Goal: Task Accomplishment & Management: Manage account settings

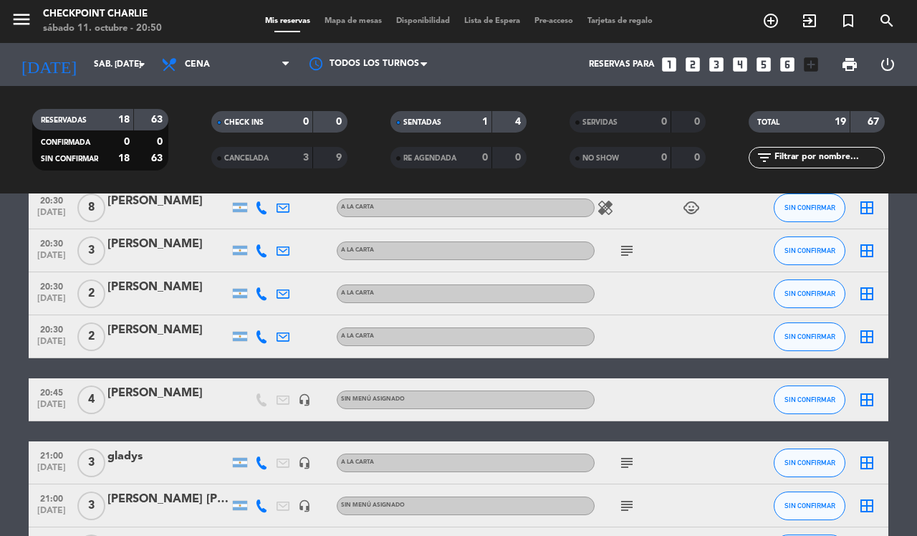
scroll to position [90, 0]
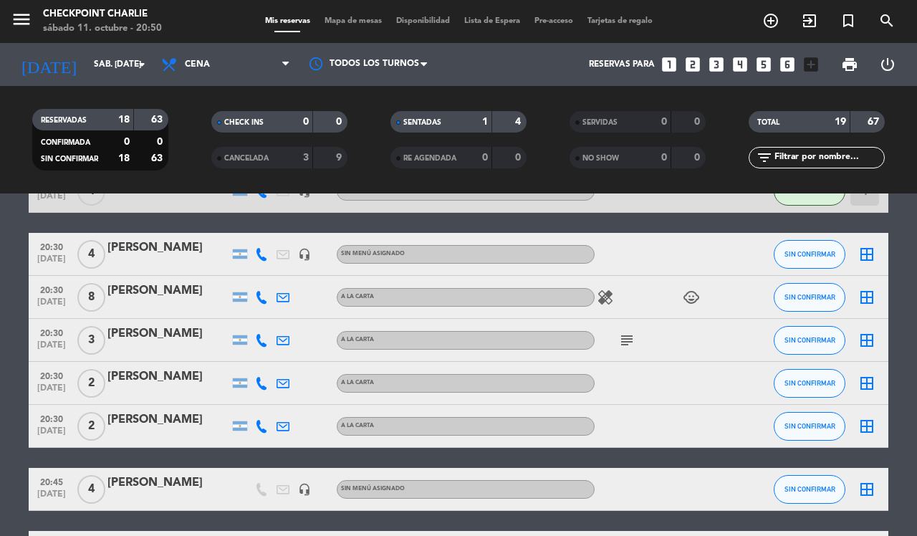
click at [175, 292] on div "[PERSON_NAME]" at bounding box center [168, 291] width 122 height 19
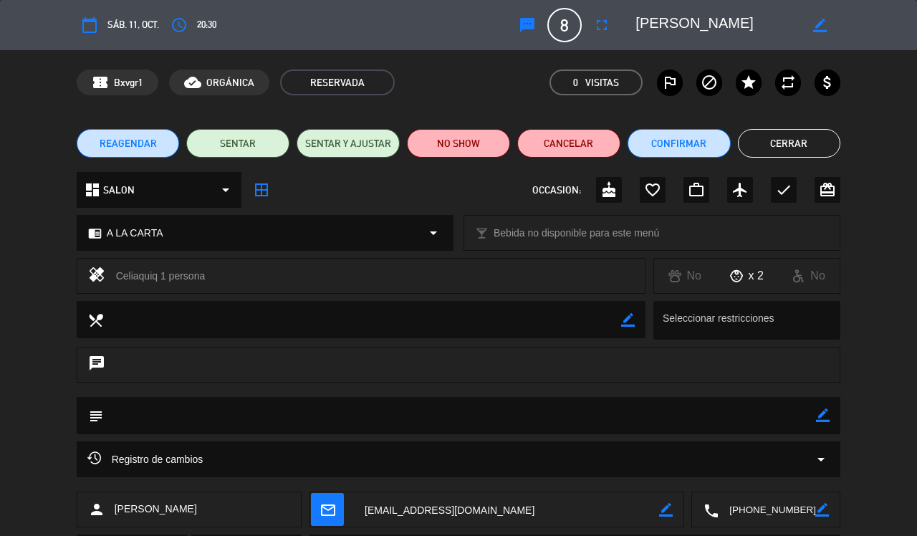
scroll to position [77, 0]
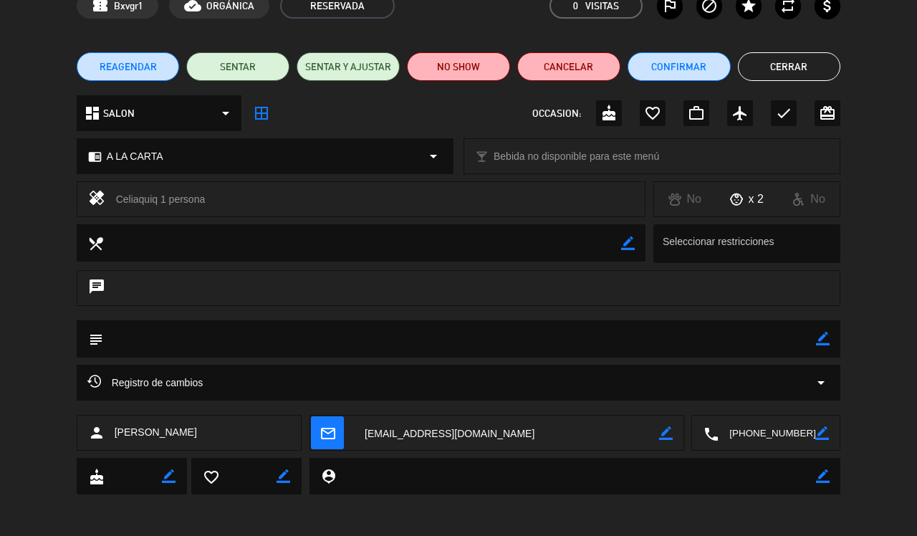
click at [744, 423] on textarea at bounding box center [766, 433] width 97 height 36
click at [821, 398] on span at bounding box center [817, 397] width 11 height 11
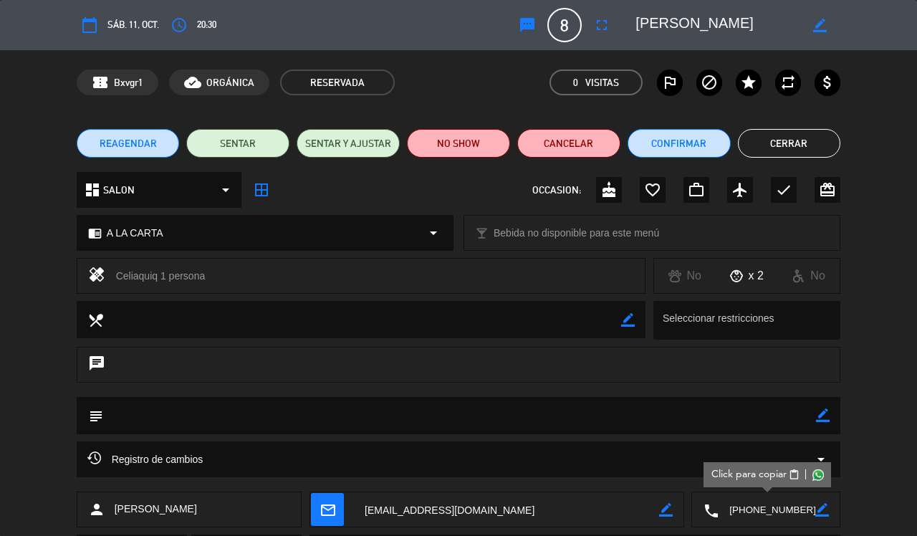
click at [764, 137] on button "Cerrar" at bounding box center [789, 143] width 103 height 29
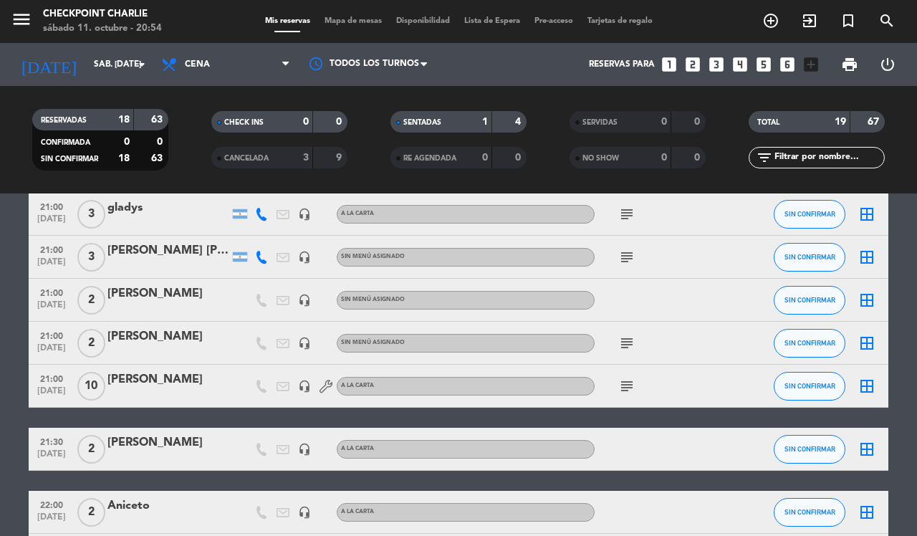
scroll to position [448, 0]
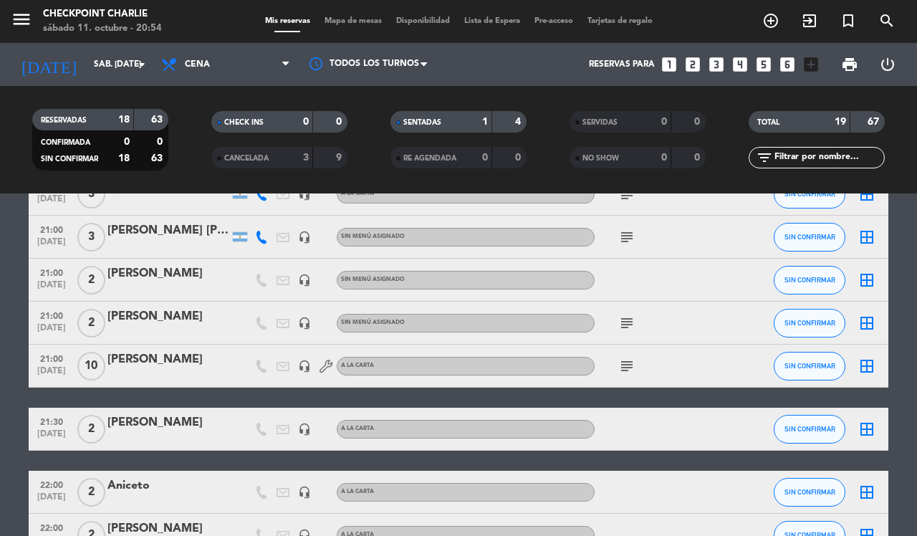
click at [620, 367] on icon "subject" at bounding box center [626, 365] width 17 height 17
click at [863, 362] on icon "border_all" at bounding box center [866, 365] width 17 height 17
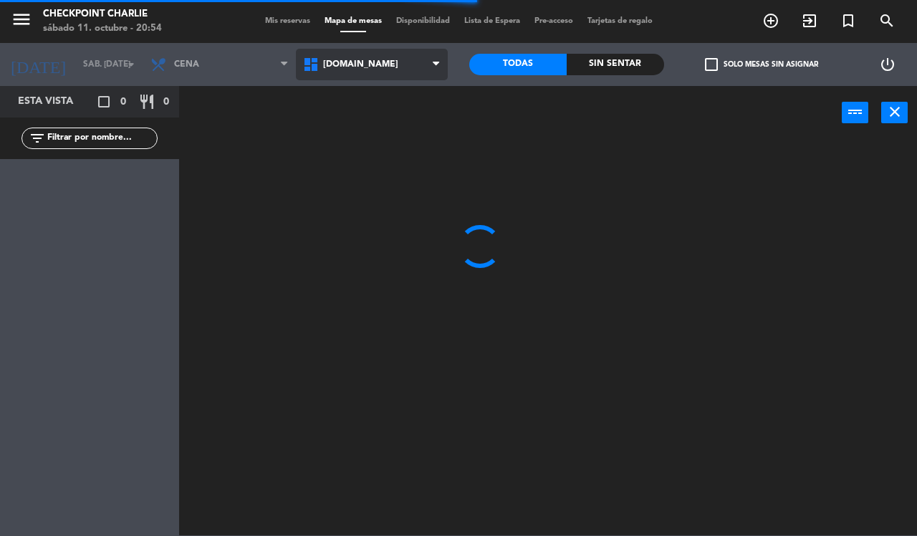
click at [347, 64] on span "[DOMAIN_NAME]" at bounding box center [360, 64] width 75 height 10
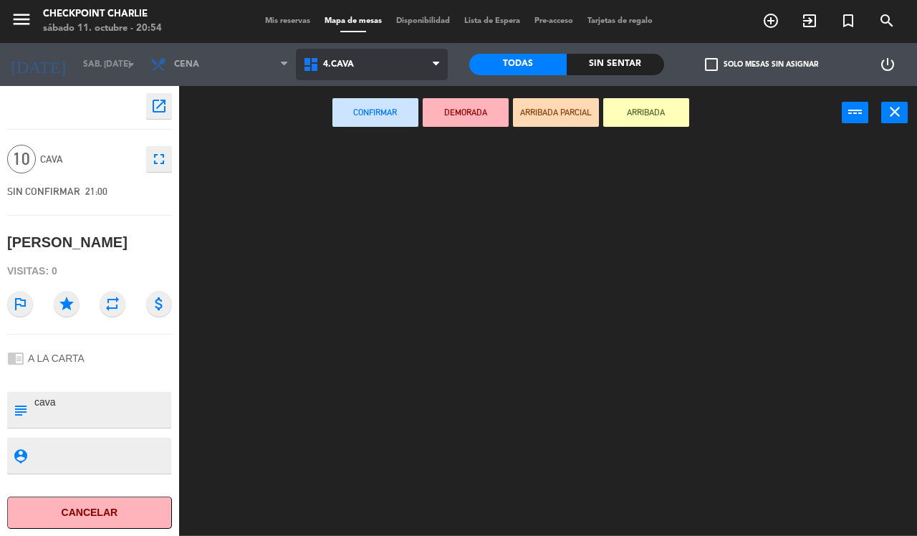
click at [366, 198] on ng-component "menu Checkpoint [PERSON_NAME] 11. octubre - 20:54 Mis reservas Mapa de mesas Di…" at bounding box center [458, 267] width 917 height 535
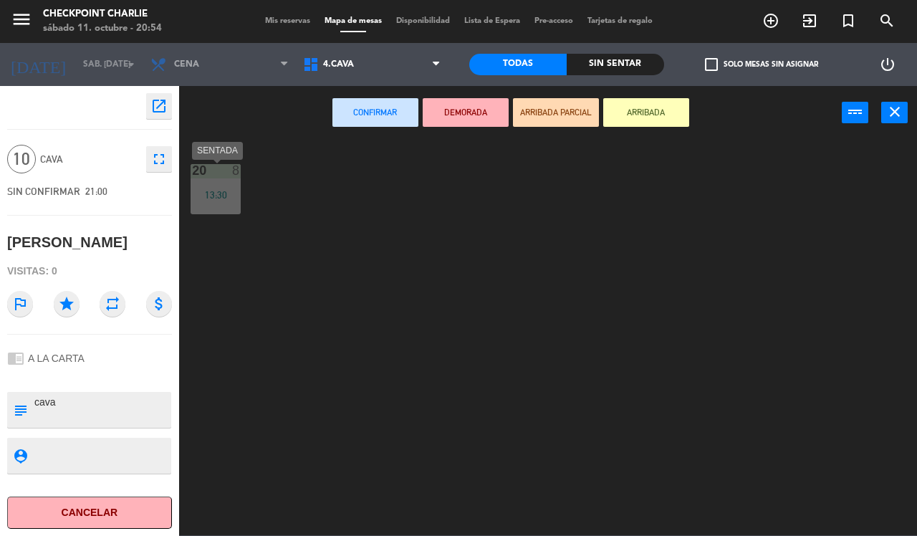
click at [231, 184] on div "20 8 13:30" at bounding box center [216, 189] width 50 height 50
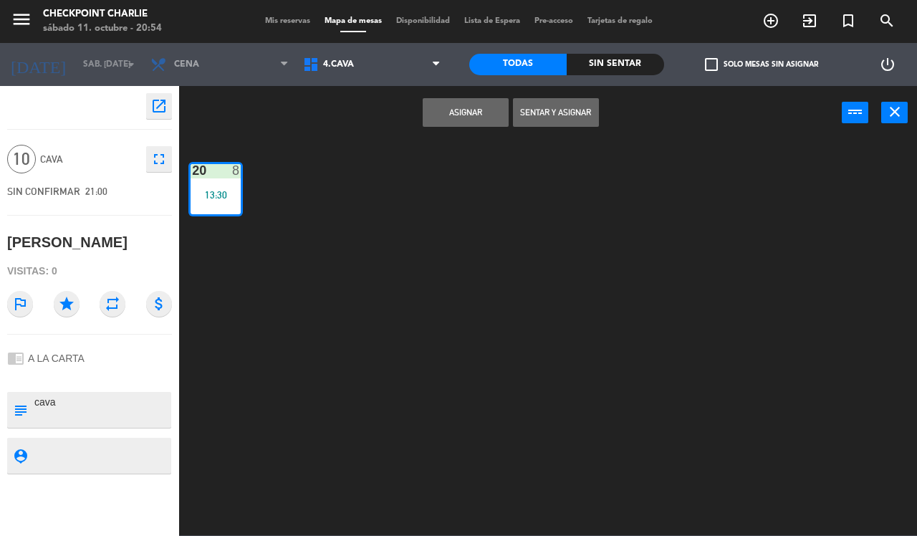
click at [481, 113] on button "Asignar" at bounding box center [466, 112] width 86 height 29
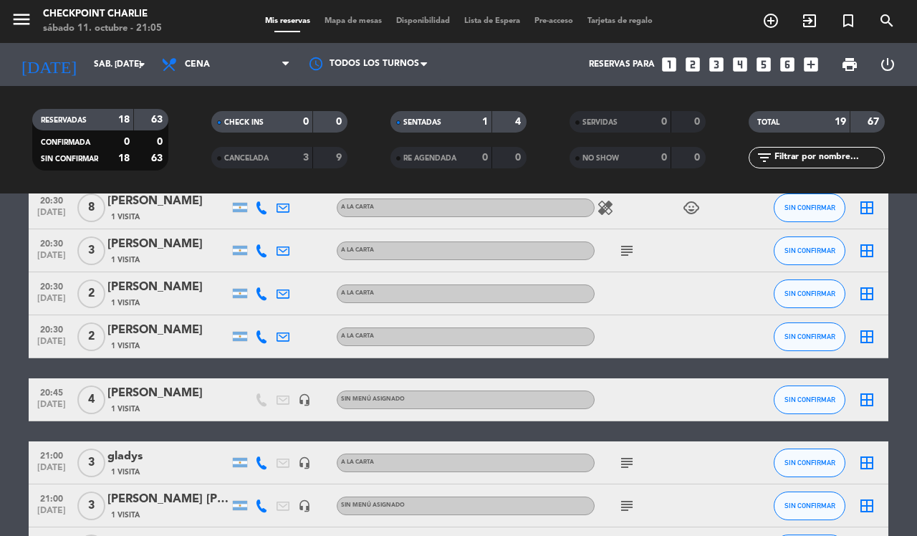
scroll to position [90, 0]
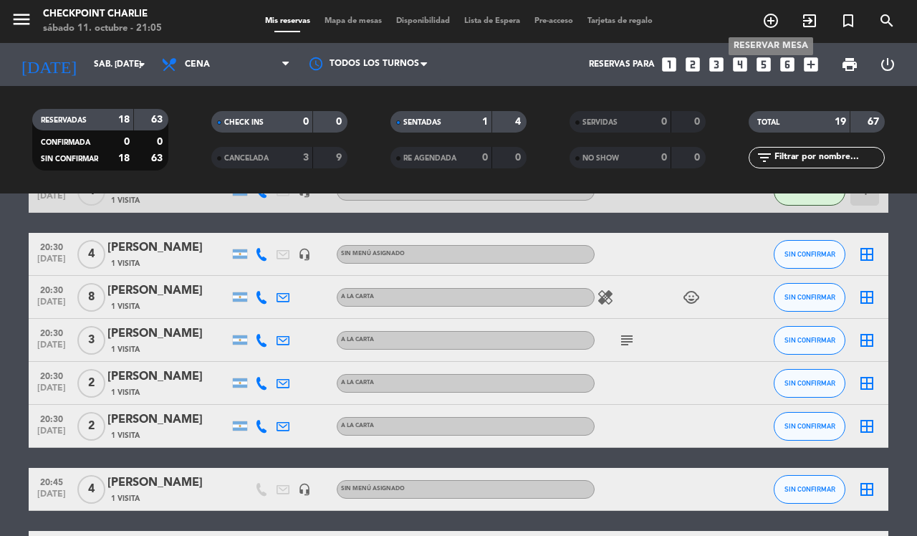
click at [764, 19] on icon "add_circle_outline" at bounding box center [770, 20] width 17 height 17
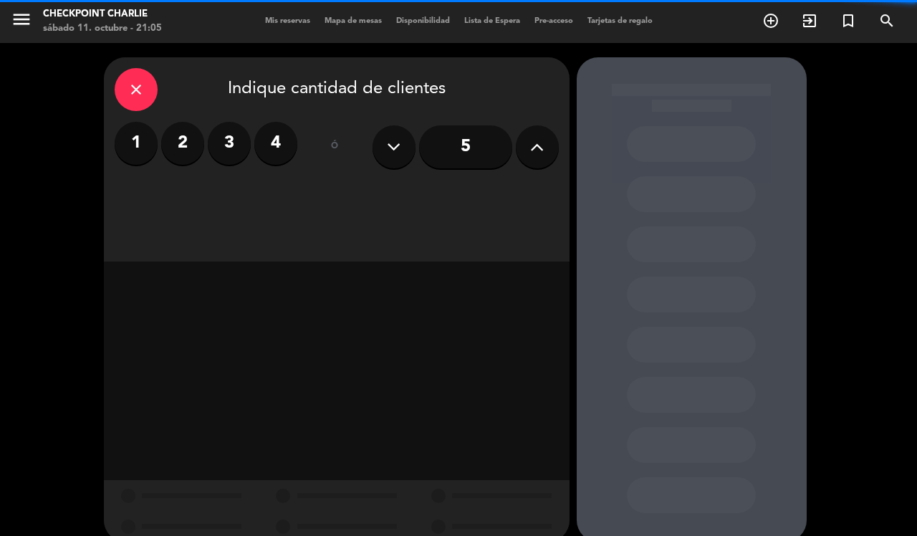
click at [183, 141] on label "2" at bounding box center [182, 143] width 43 height 43
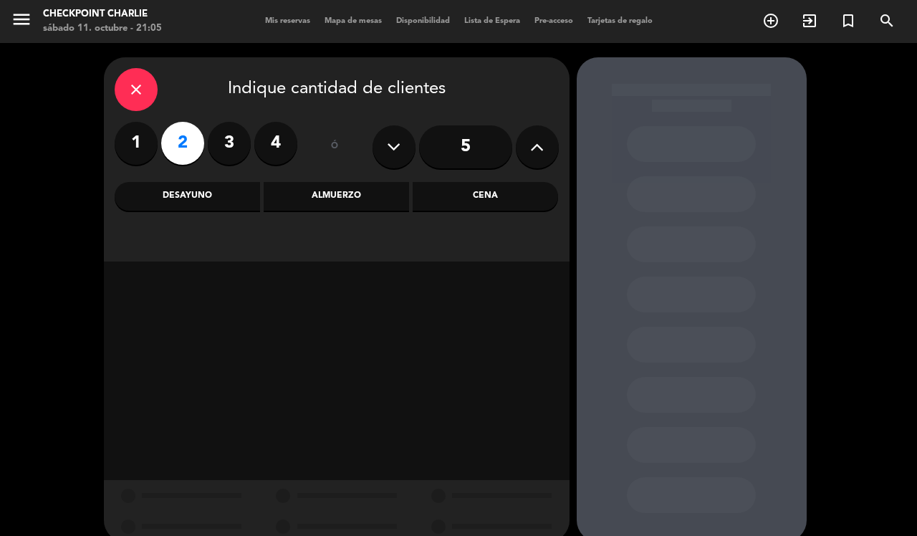
click at [471, 197] on div "Cena" at bounding box center [485, 196] width 145 height 29
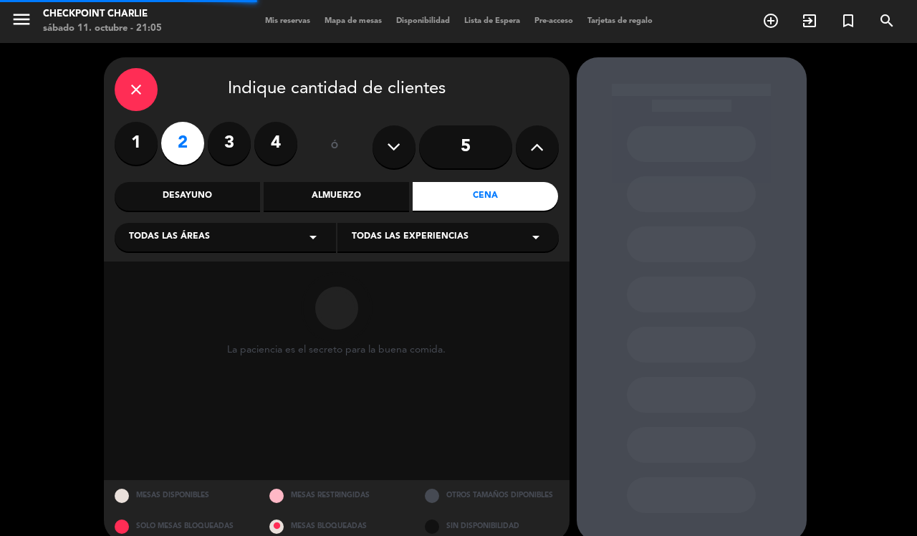
click at [261, 234] on div "Todas las áreas arrow_drop_down" at bounding box center [225, 237] width 221 height 29
click at [142, 342] on div "SALON" at bounding box center [225, 337] width 193 height 14
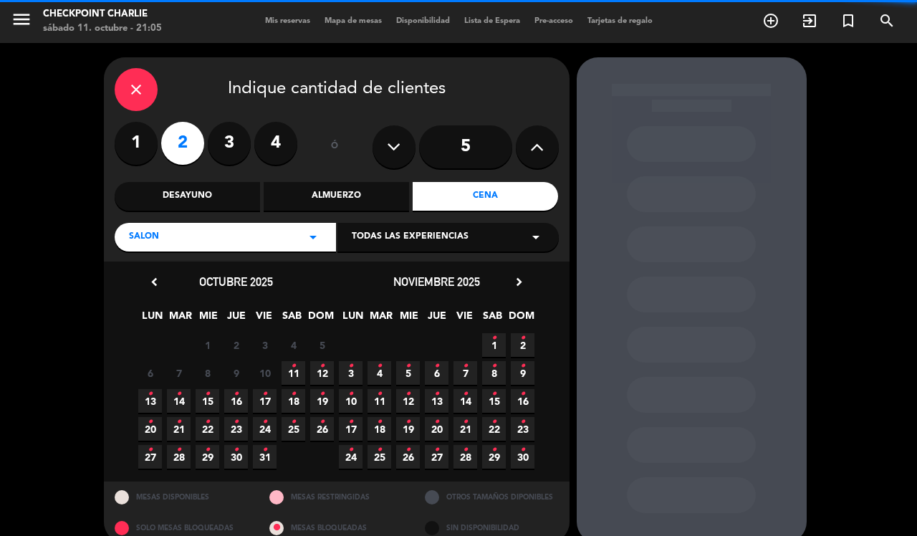
click at [406, 241] on span "Todas las experiencias" at bounding box center [410, 237] width 117 height 14
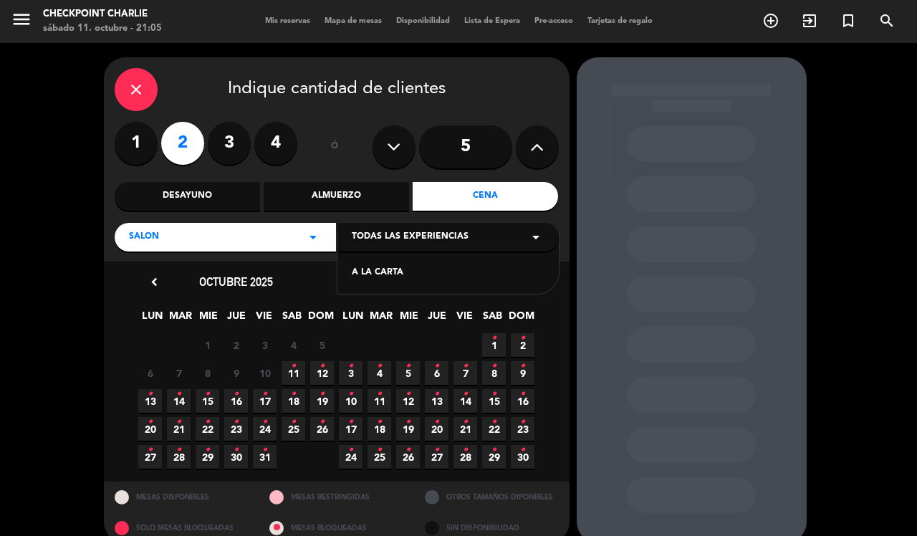
click at [364, 274] on div "A LA CARTA" at bounding box center [448, 273] width 193 height 14
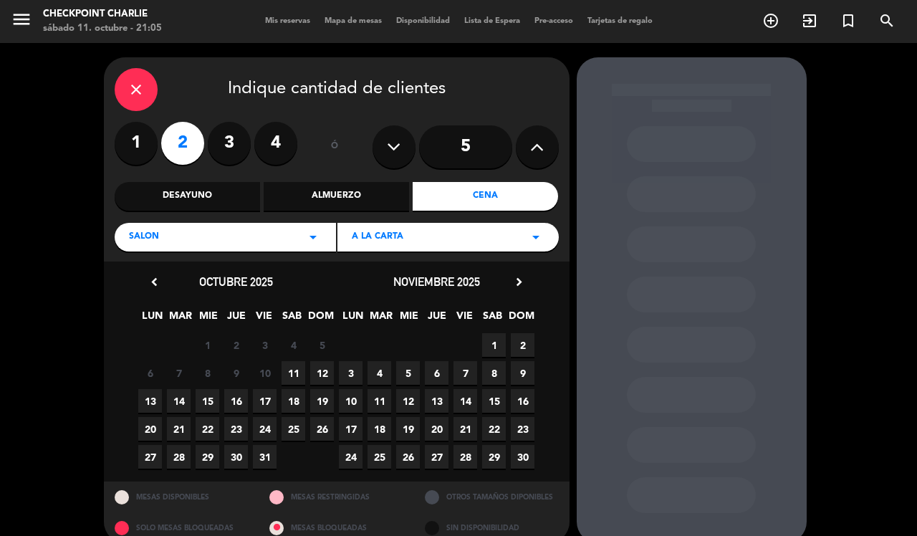
click at [299, 367] on span "11" at bounding box center [294, 373] width 24 height 24
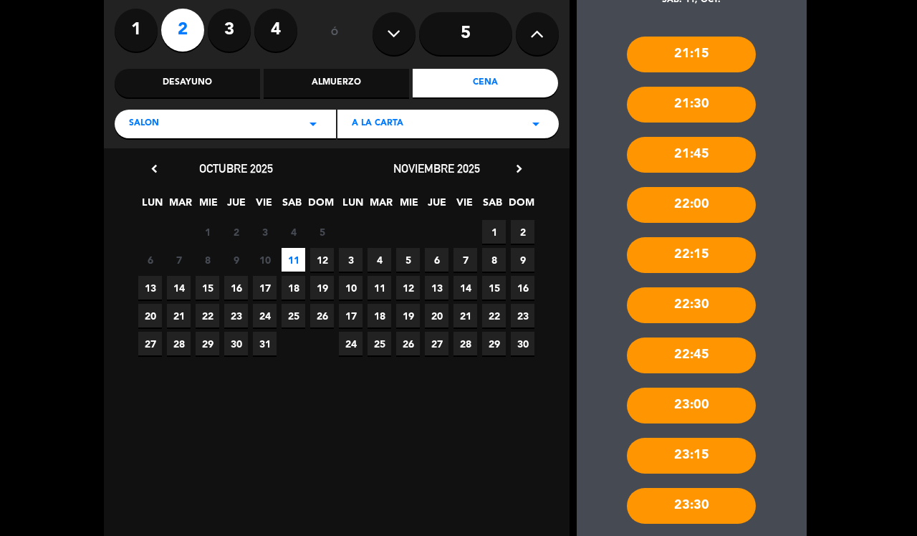
scroll to position [191, 0]
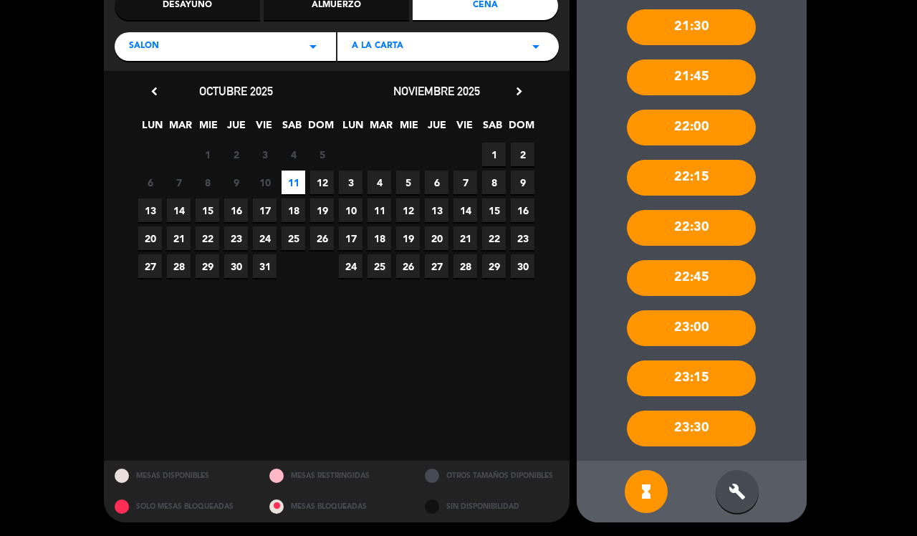
click at [727, 487] on div "build" at bounding box center [737, 491] width 43 height 43
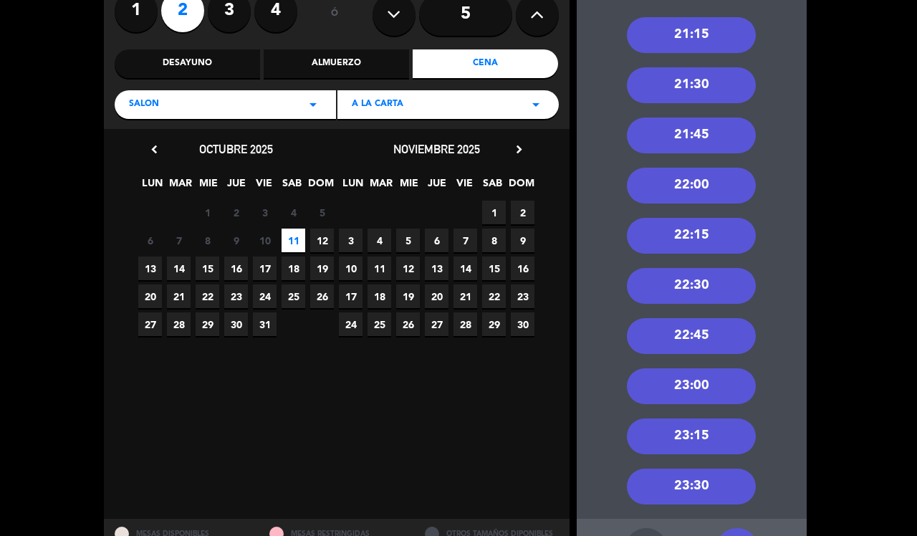
scroll to position [101, 0]
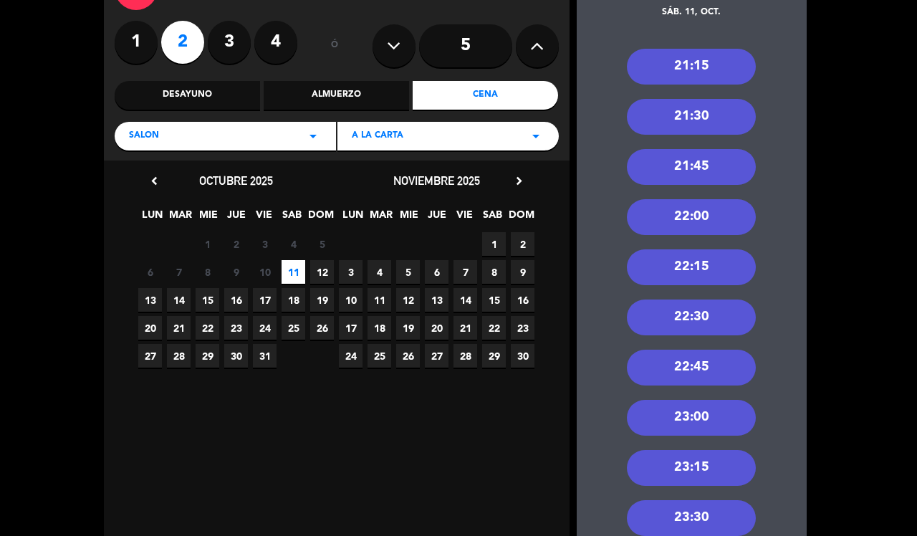
click at [713, 73] on div "21:15" at bounding box center [691, 67] width 129 height 36
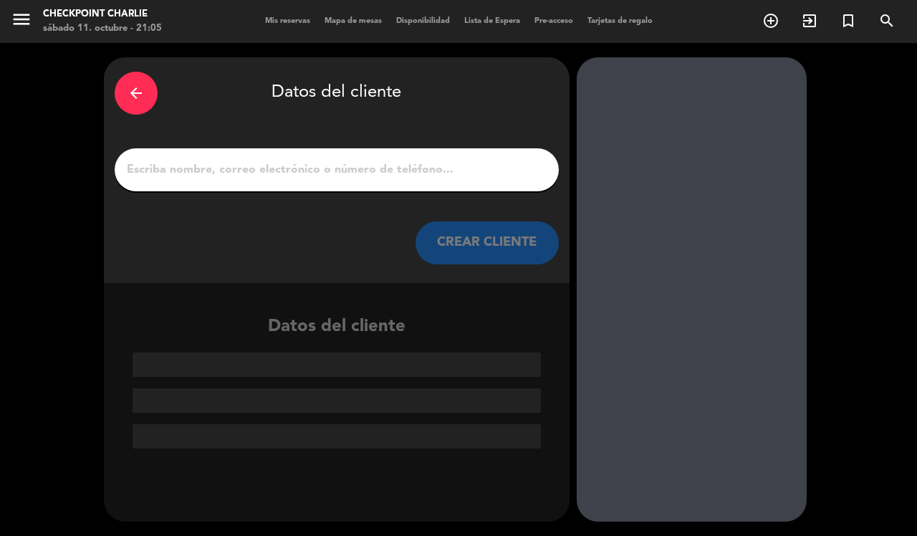
click at [365, 169] on input "1" at bounding box center [336, 170] width 423 height 20
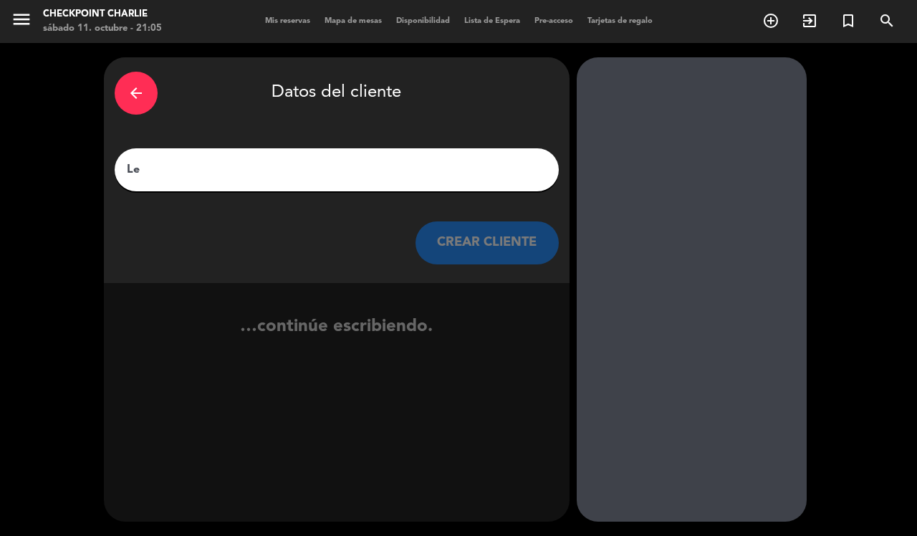
type input "Leo"
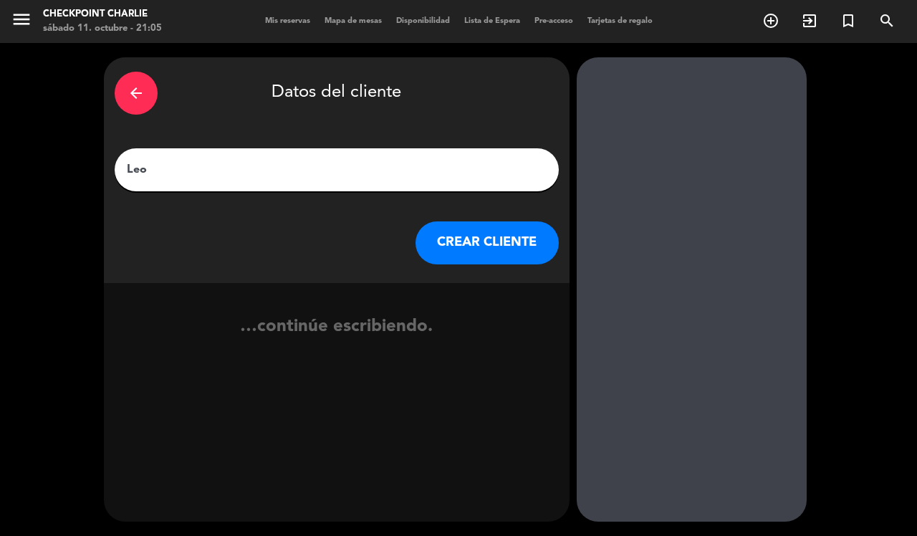
click at [460, 248] on button "CREAR CLIENTE" at bounding box center [486, 242] width 143 height 43
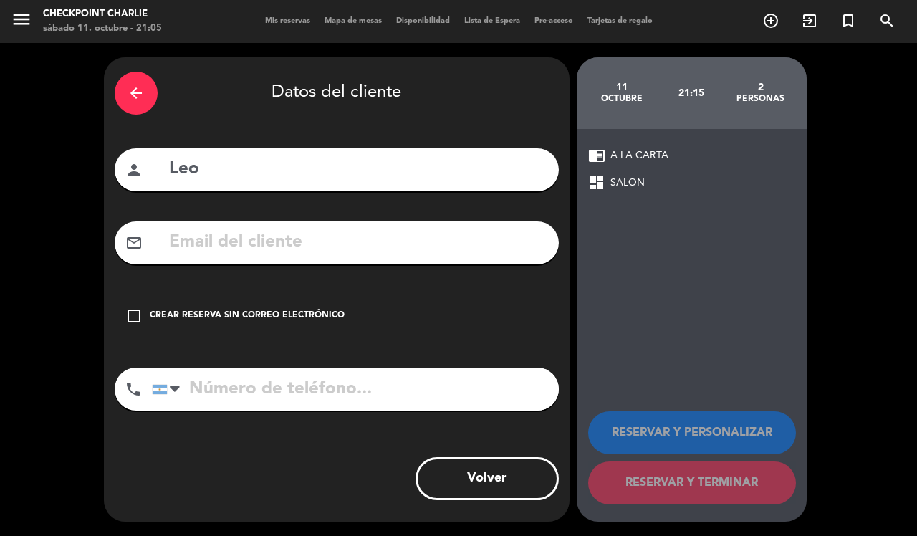
click at [216, 319] on div "Crear reserva sin correo electrónico" at bounding box center [247, 316] width 195 height 14
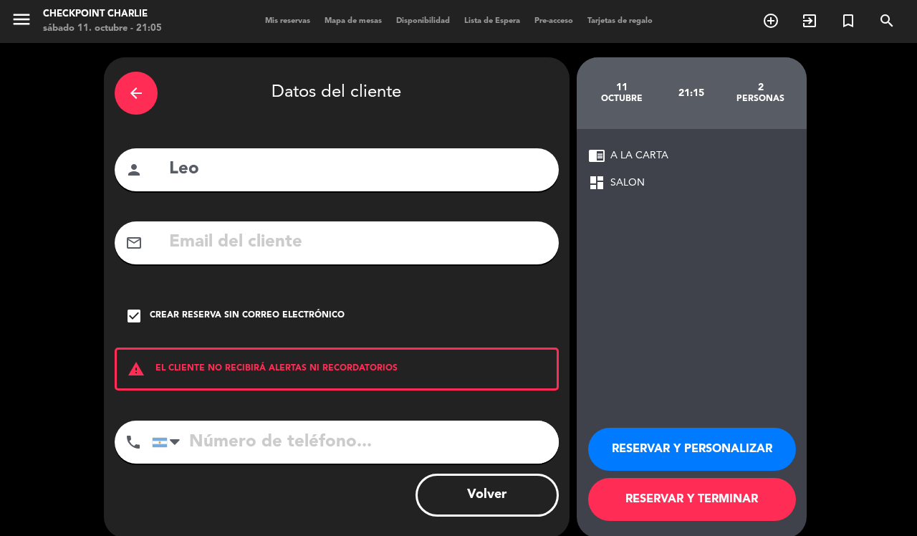
click at [688, 499] on button "RESERVAR Y TERMINAR" at bounding box center [692, 499] width 208 height 43
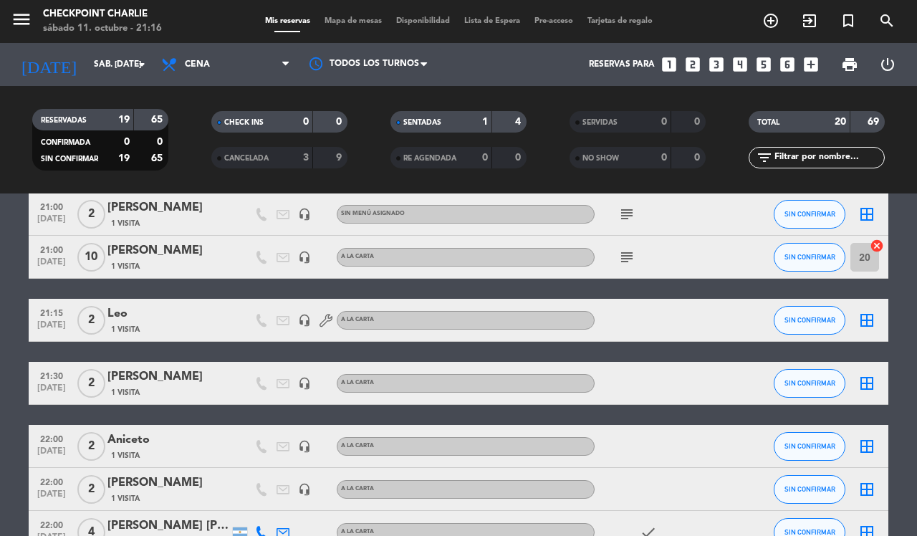
scroll to position [525, 0]
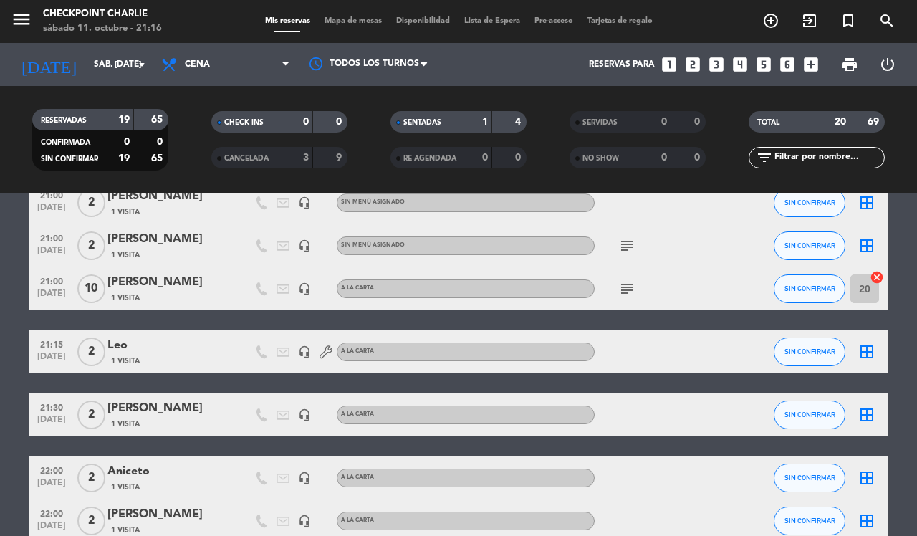
click at [169, 420] on div "1 Visita" at bounding box center [168, 424] width 122 height 12
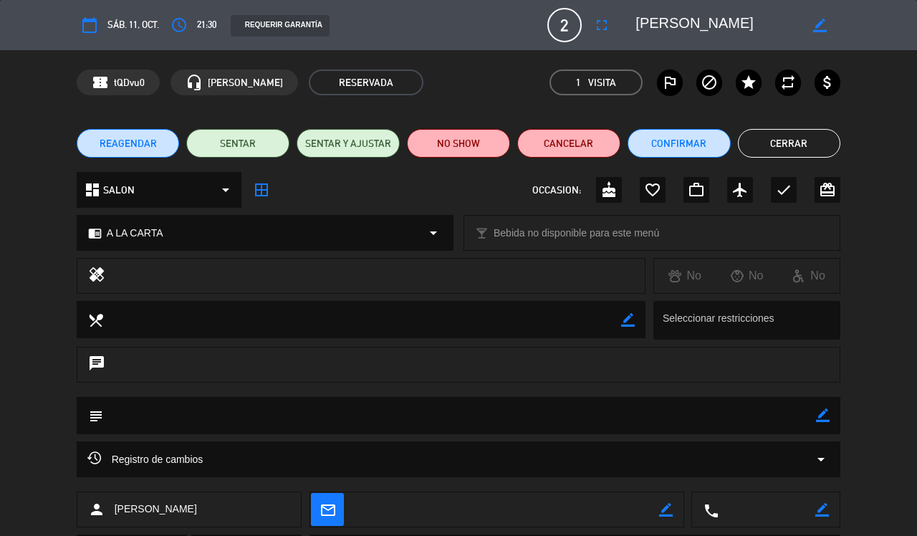
click at [777, 140] on button "Cerrar" at bounding box center [789, 143] width 103 height 29
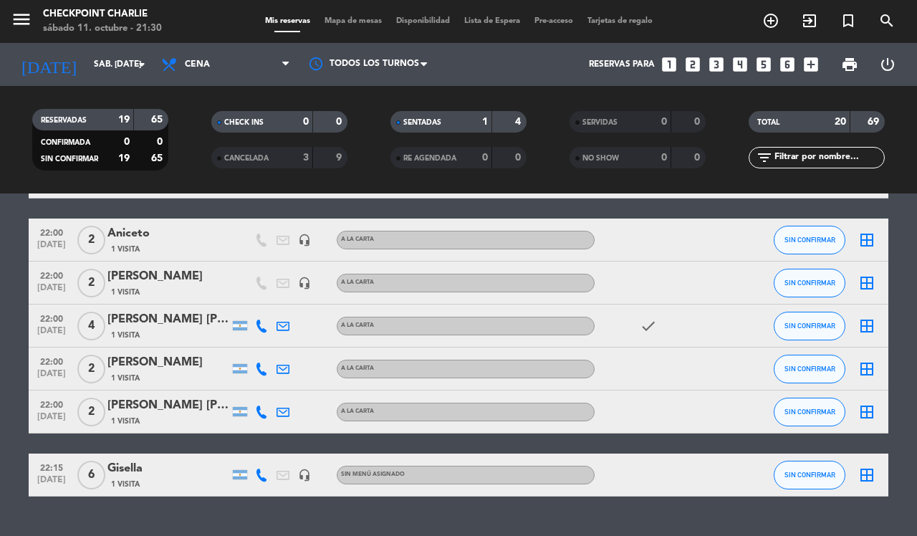
scroll to position [794, 0]
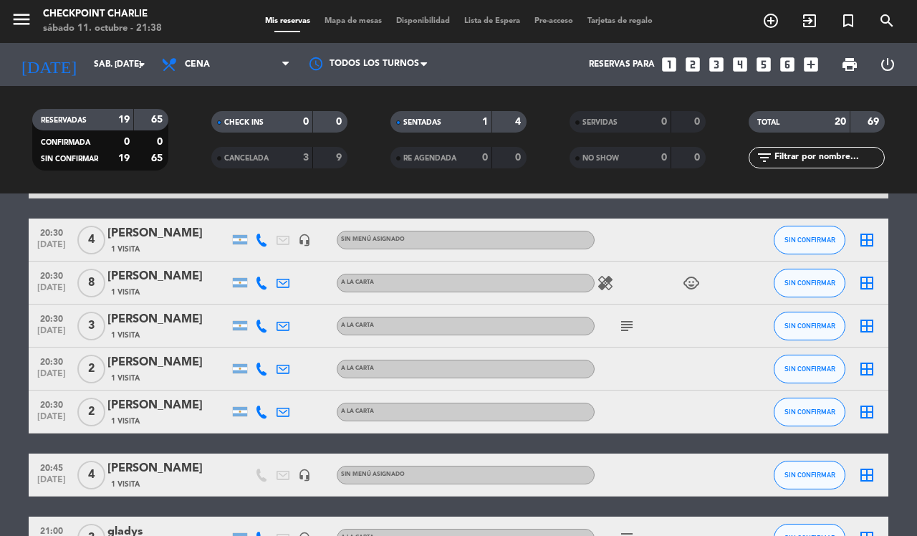
scroll to position [77, 0]
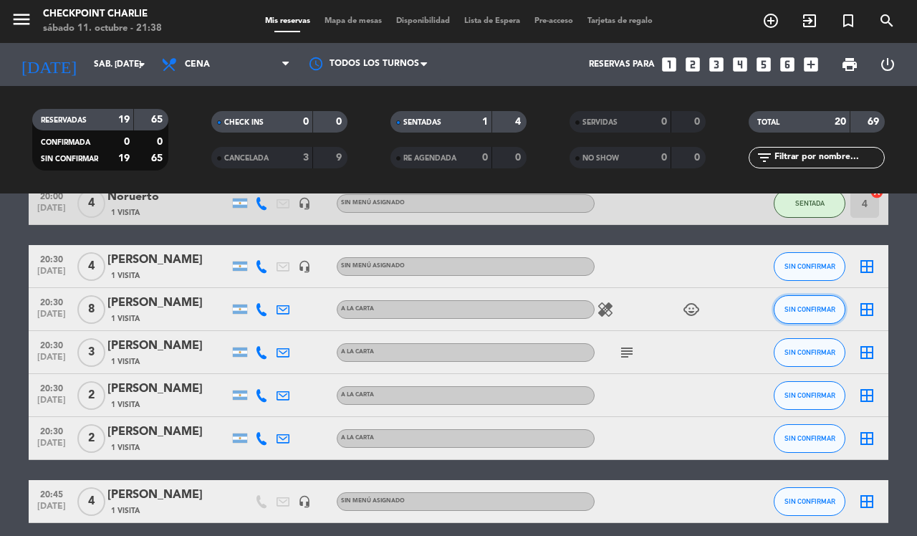
click at [832, 309] on span "SIN CONFIRMAR" at bounding box center [809, 309] width 51 height 8
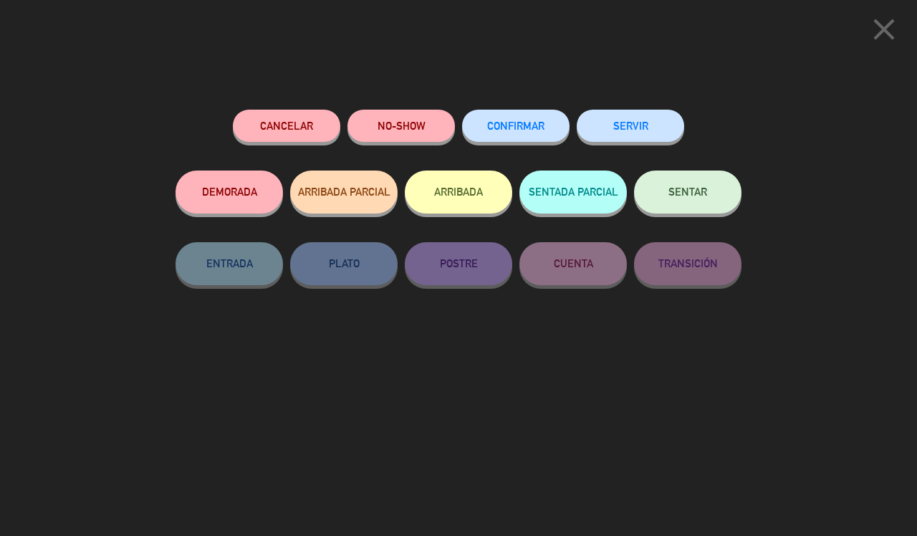
click at [395, 140] on button "NO-SHOW" at bounding box center [400, 126] width 107 height 32
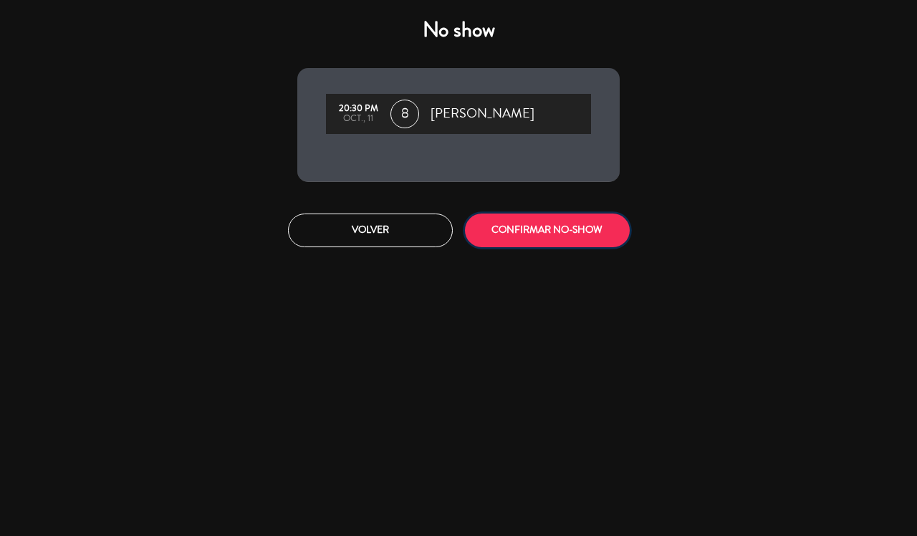
click at [561, 233] on button "CONFIRMAR NO-SHOW" at bounding box center [547, 230] width 165 height 34
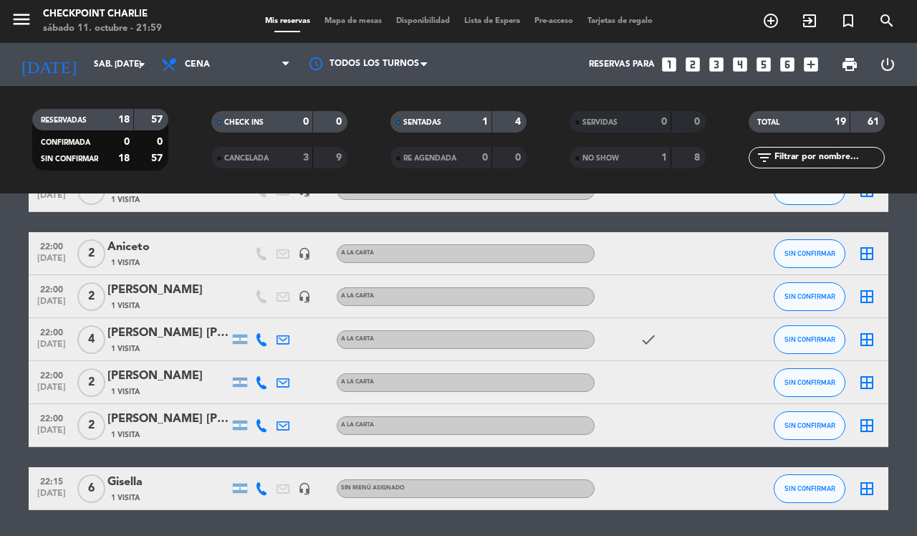
scroll to position [716, 0]
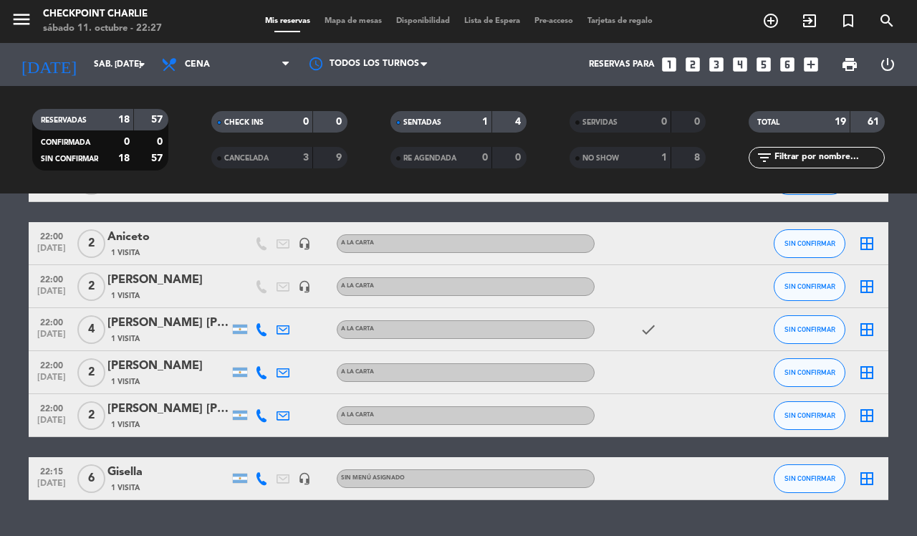
click at [864, 288] on icon "border_all" at bounding box center [866, 286] width 17 height 17
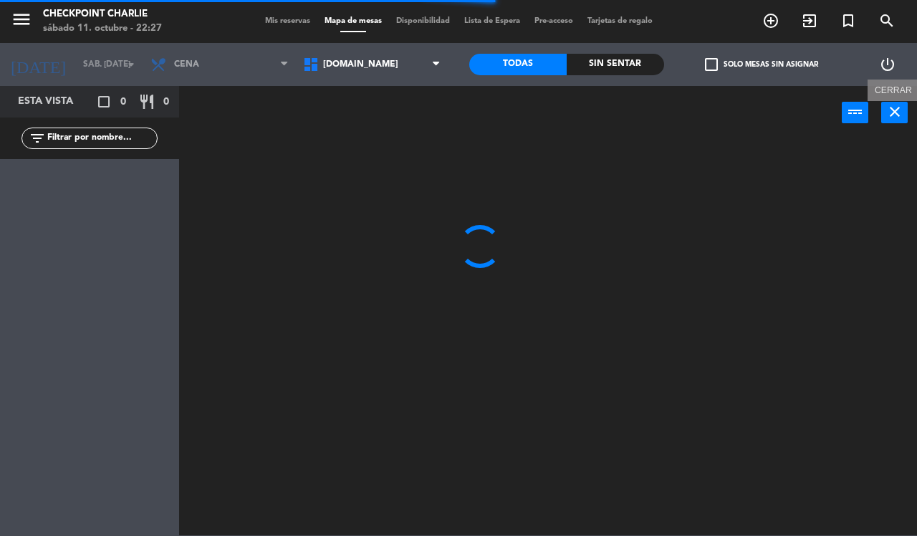
click at [900, 111] on icon "close" at bounding box center [894, 111] width 17 height 17
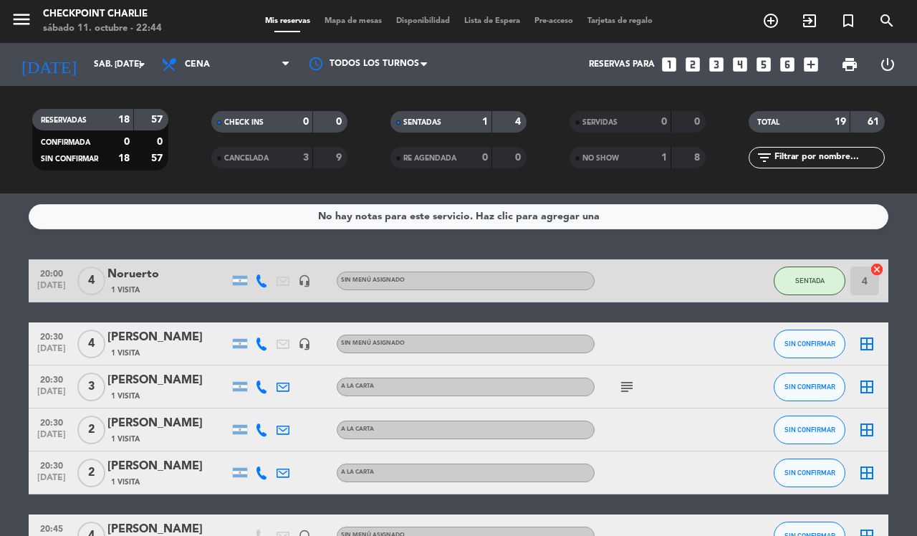
click at [312, 169] on div "CHECK INS 0 0 CANCELADA 3 9" at bounding box center [279, 139] width 179 height 79
click at [308, 155] on strong "3" at bounding box center [306, 158] width 6 height 10
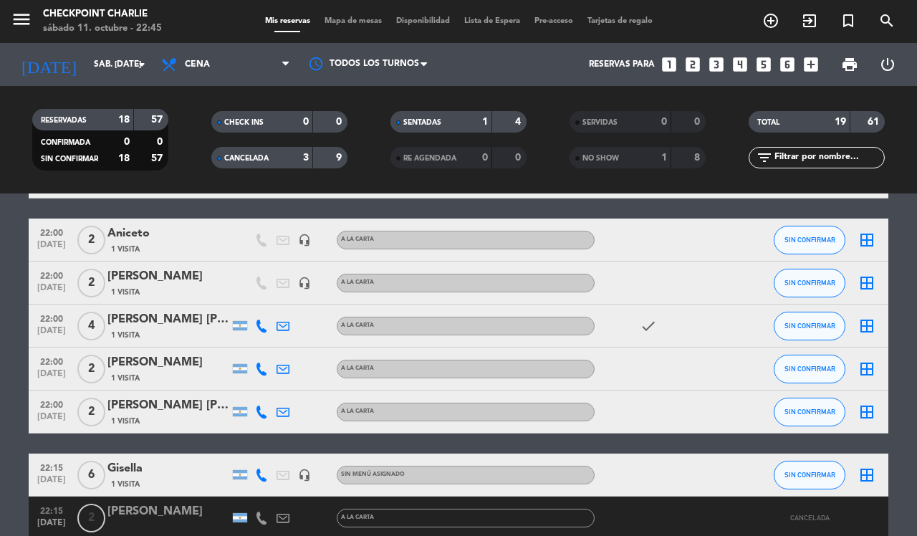
scroll to position [880, 0]
